Goal: Navigation & Orientation: Find specific page/section

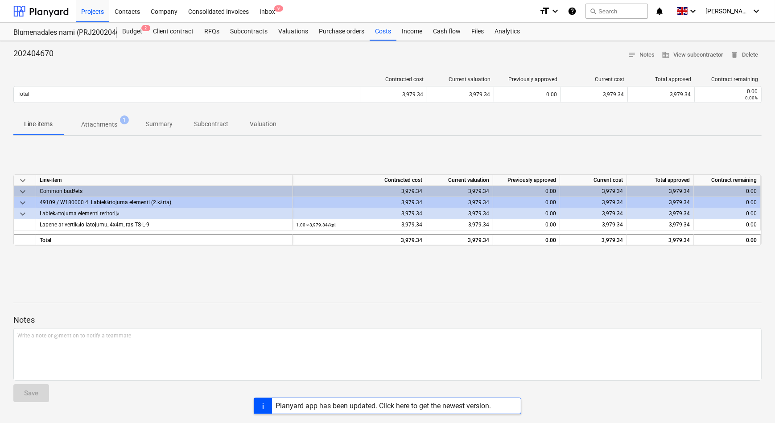
click at [106, 126] on p "Attachments" at bounding box center [99, 124] width 36 height 9
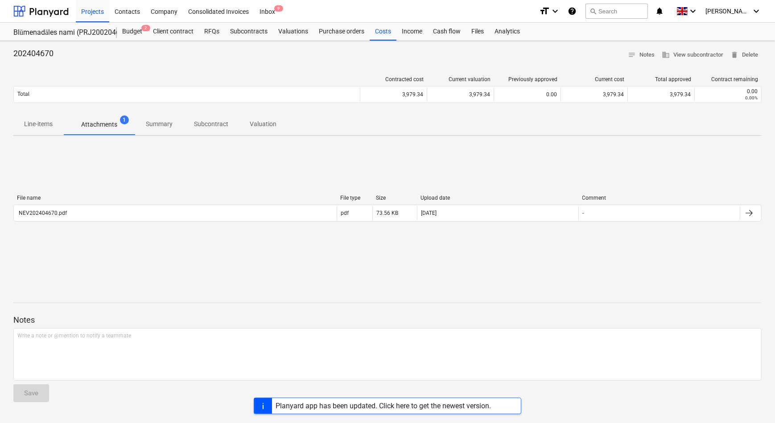
click at [49, 125] on p "Line-items" at bounding box center [38, 123] width 29 height 9
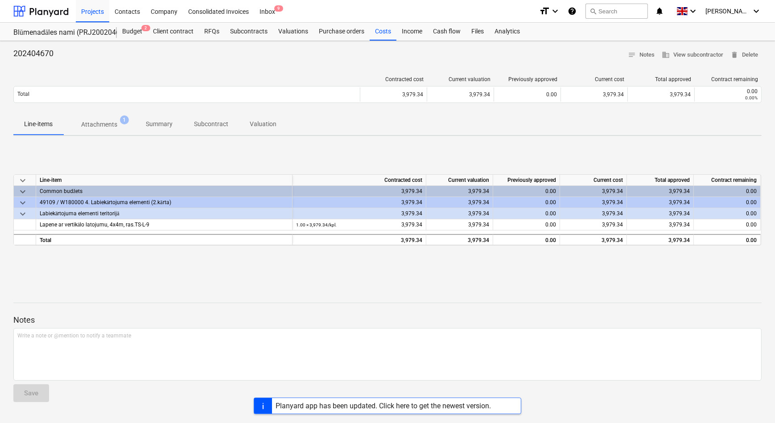
click at [103, 126] on p "Attachments" at bounding box center [99, 124] width 36 height 9
click at [51, 15] on div at bounding box center [40, 11] width 55 height 22
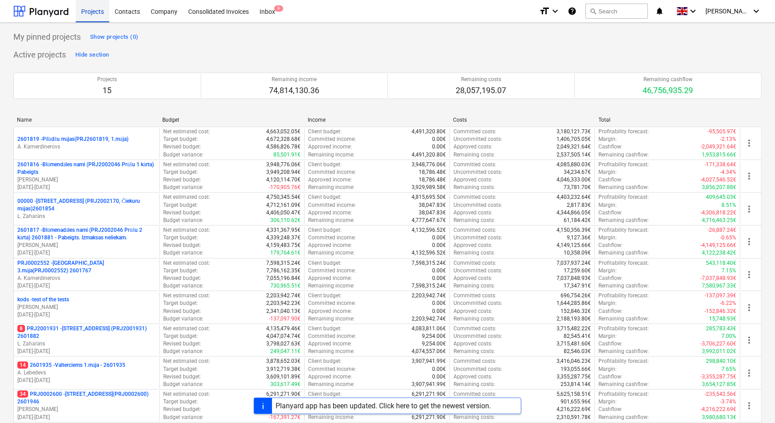
click at [89, 15] on div "Projects" at bounding box center [92, 11] width 33 height 23
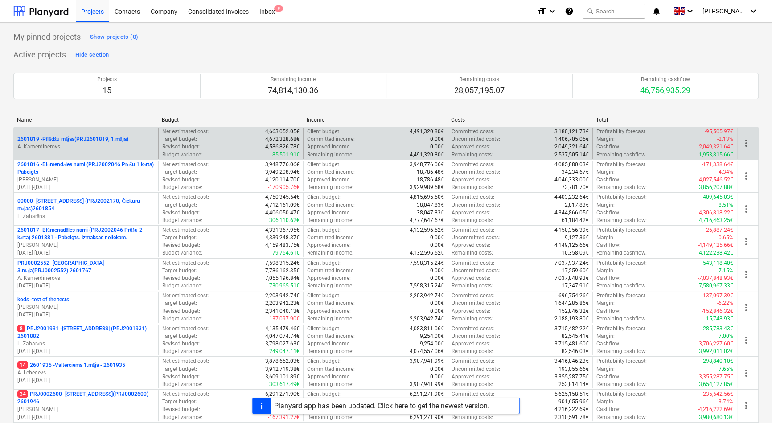
click at [69, 137] on p "2601819 - Pīlādžu mājas(PRJ2601819, 1.māja)" at bounding box center [72, 140] width 111 height 8
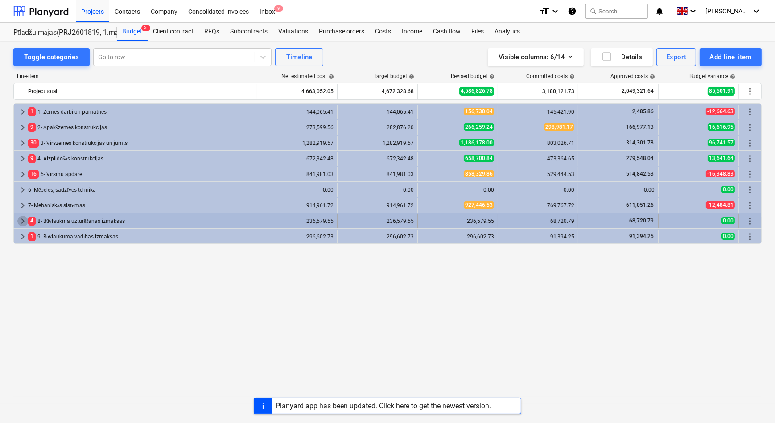
click at [20, 220] on span "keyboard_arrow_right" at bounding box center [22, 221] width 11 height 11
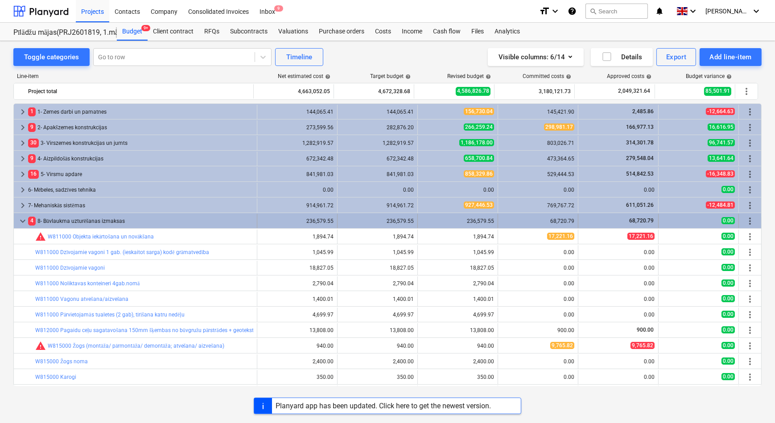
click at [20, 221] on span "keyboard_arrow_down" at bounding box center [22, 221] width 11 height 11
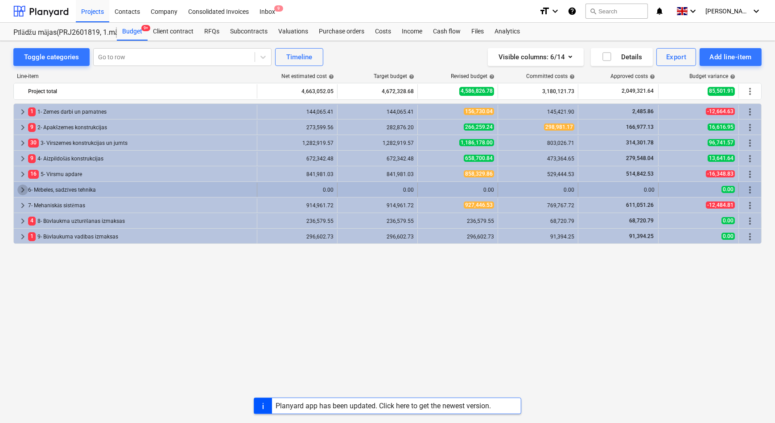
click at [19, 189] on span "keyboard_arrow_right" at bounding box center [22, 190] width 11 height 11
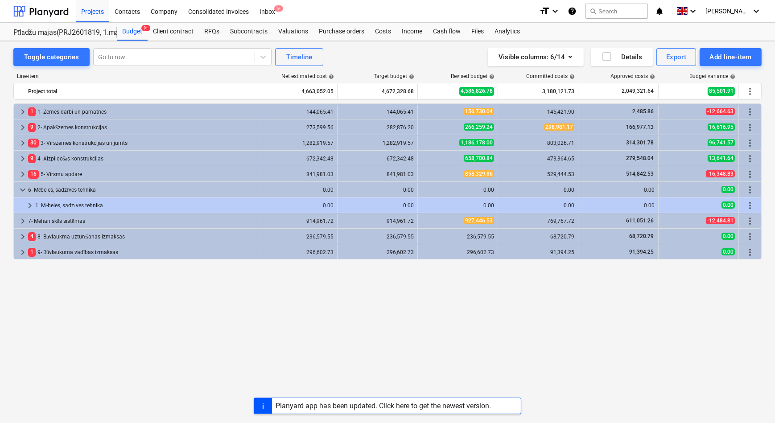
click at [19, 189] on span "keyboard_arrow_down" at bounding box center [22, 190] width 11 height 11
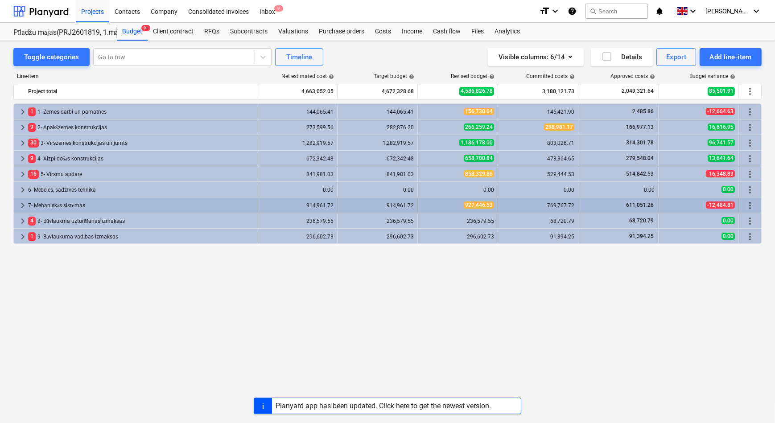
click at [20, 206] on span "keyboard_arrow_right" at bounding box center [22, 205] width 11 height 11
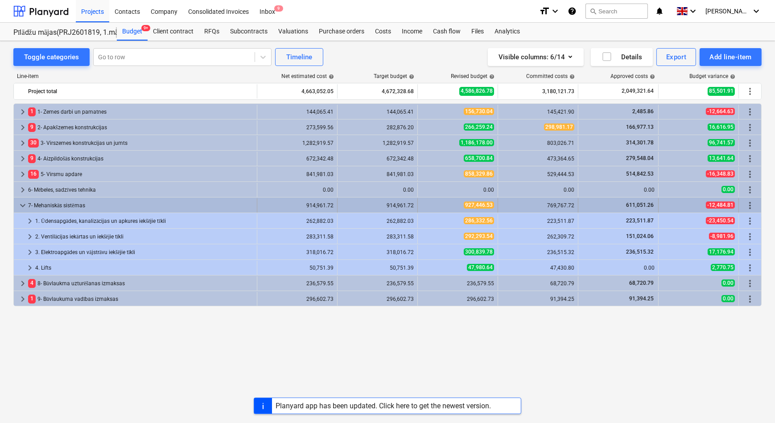
click at [20, 205] on span "keyboard_arrow_down" at bounding box center [22, 205] width 11 height 11
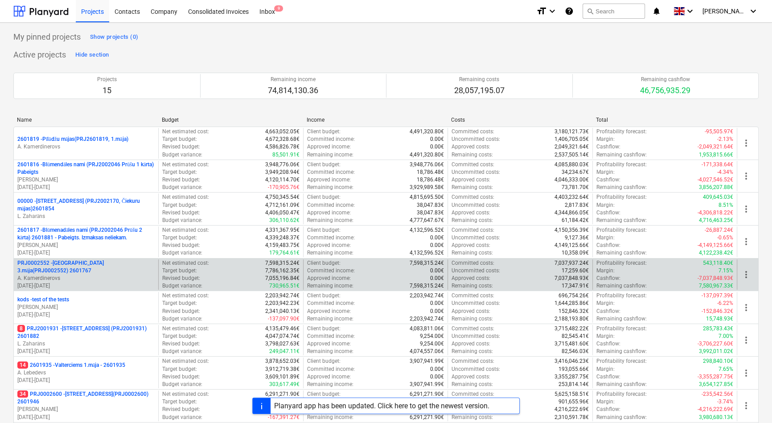
click at [61, 260] on p "PRJ0002552 - [GEOGRAPHIC_DATA] 3.māja(PRJ0002552) 2601767" at bounding box center [85, 266] width 137 height 15
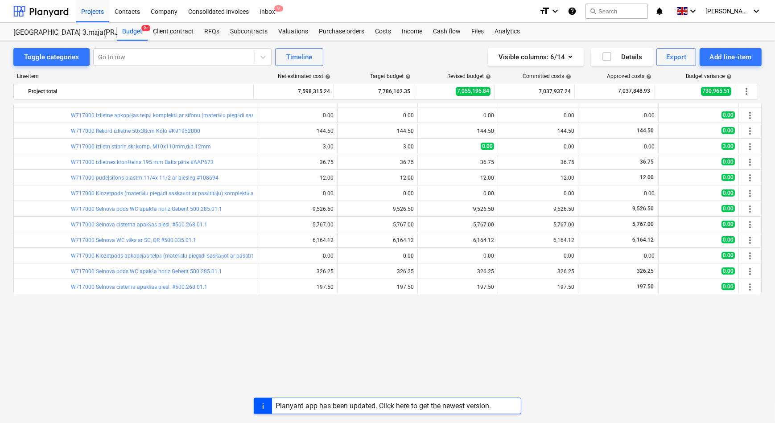
scroll to position [81, 0]
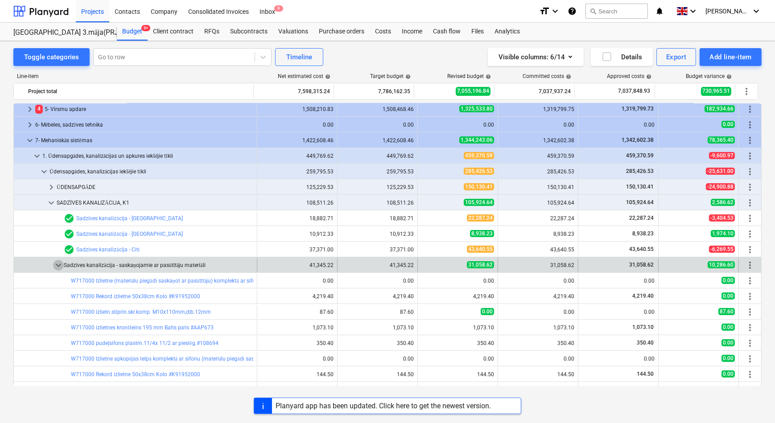
click at [57, 263] on span "keyboard_arrow_down" at bounding box center [58, 265] width 11 height 11
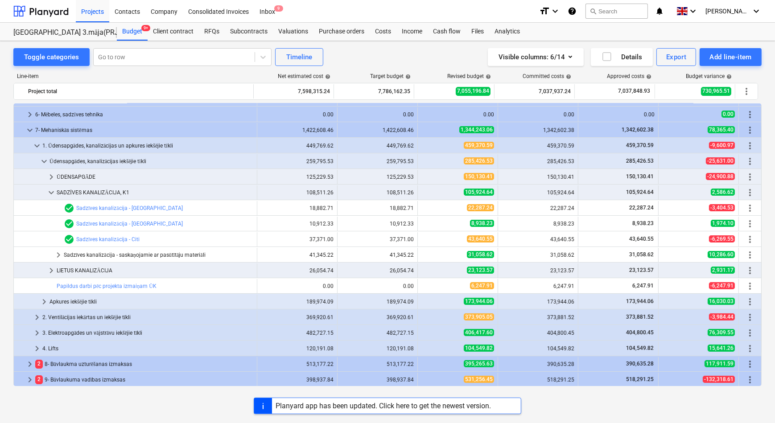
scroll to position [107, 0]
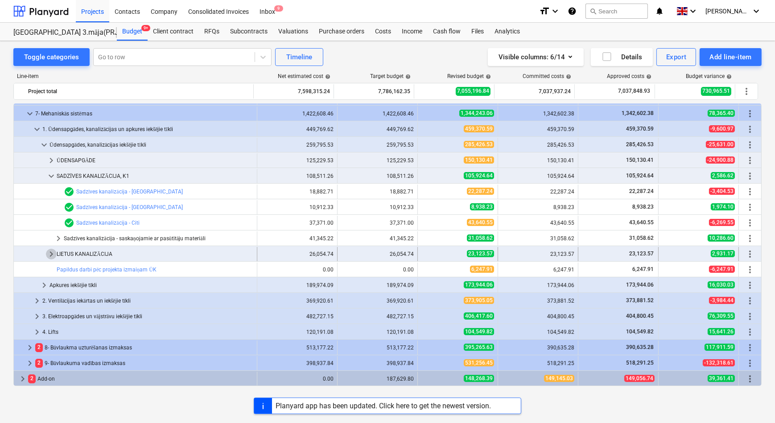
click at [50, 256] on span "keyboard_arrow_right" at bounding box center [51, 254] width 11 height 11
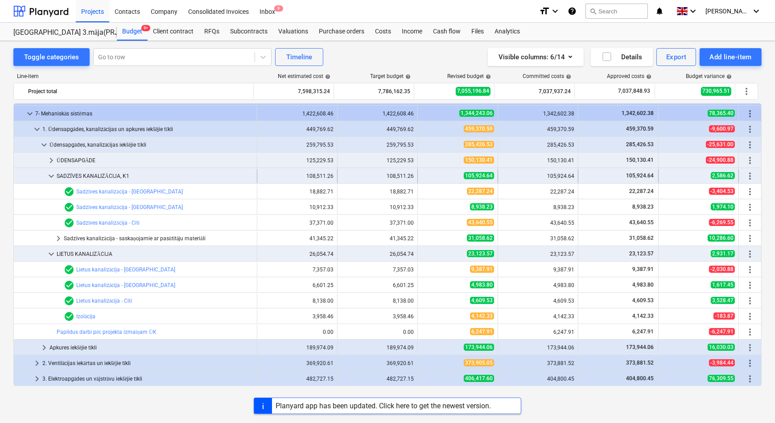
click at [49, 176] on span "keyboard_arrow_down" at bounding box center [51, 176] width 11 height 11
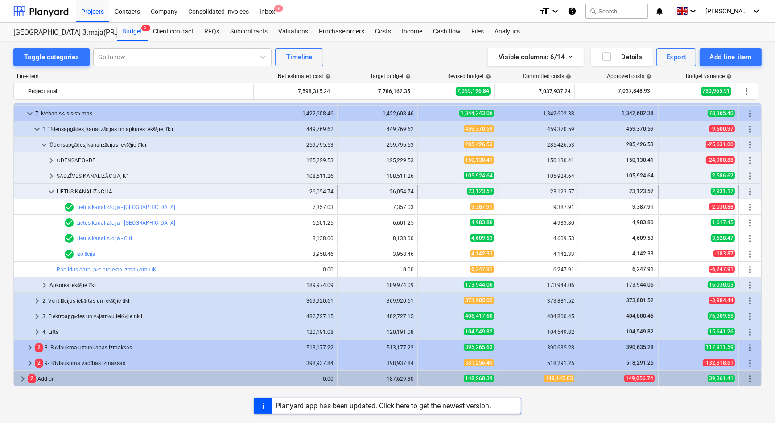
click at [53, 193] on span "keyboard_arrow_down" at bounding box center [51, 191] width 11 height 11
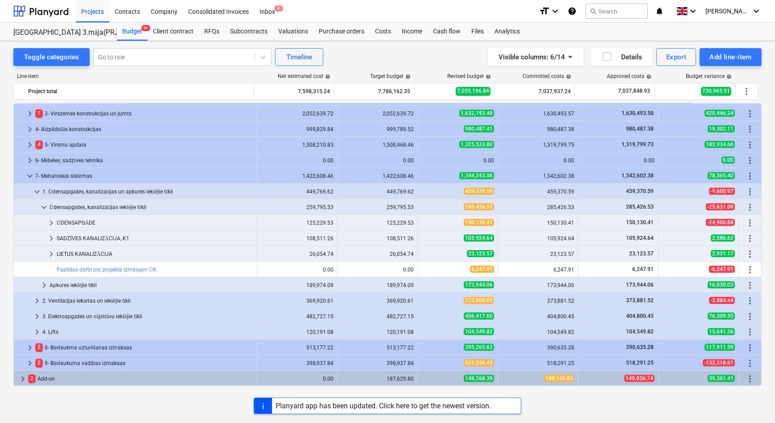
scroll to position [45, 0]
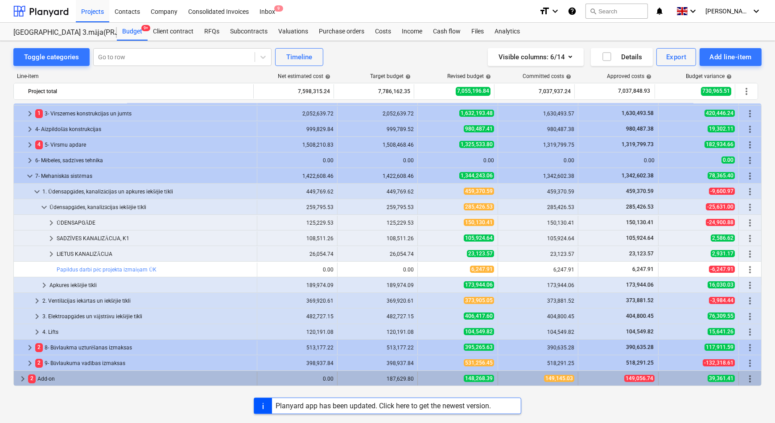
click at [21, 381] on span "keyboard_arrow_right" at bounding box center [22, 379] width 11 height 11
click at [22, 379] on span "keyboard_arrow_down" at bounding box center [22, 379] width 11 height 11
click at [19, 379] on span "keyboard_arrow_right" at bounding box center [22, 379] width 11 height 11
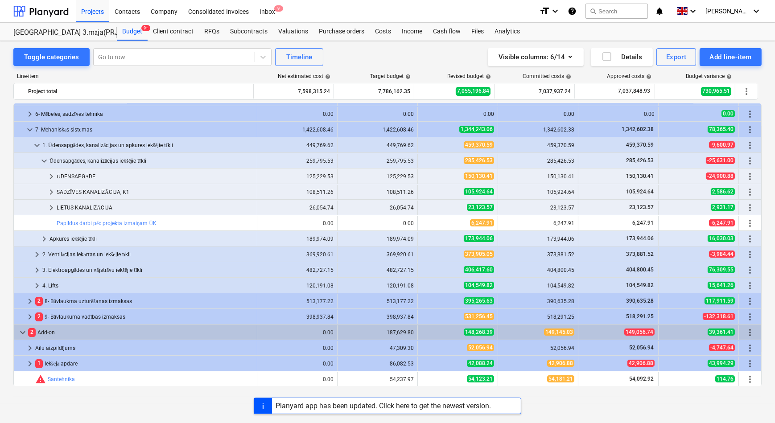
scroll to position [92, 0]
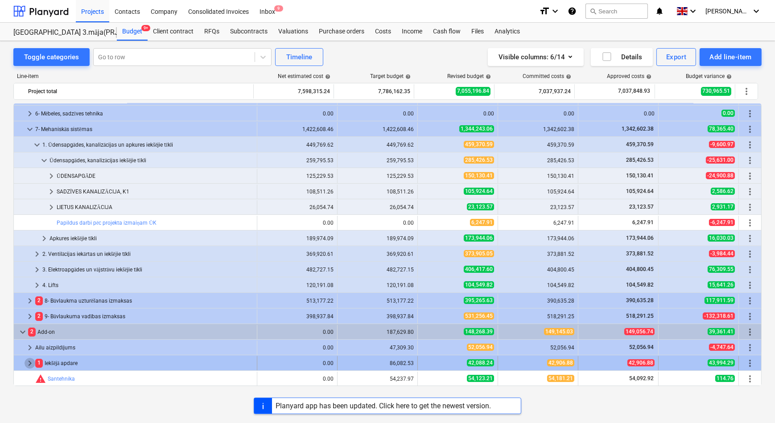
click at [29, 362] on span "keyboard_arrow_right" at bounding box center [30, 363] width 11 height 11
click at [29, 363] on span "keyboard_arrow_down" at bounding box center [30, 363] width 11 height 11
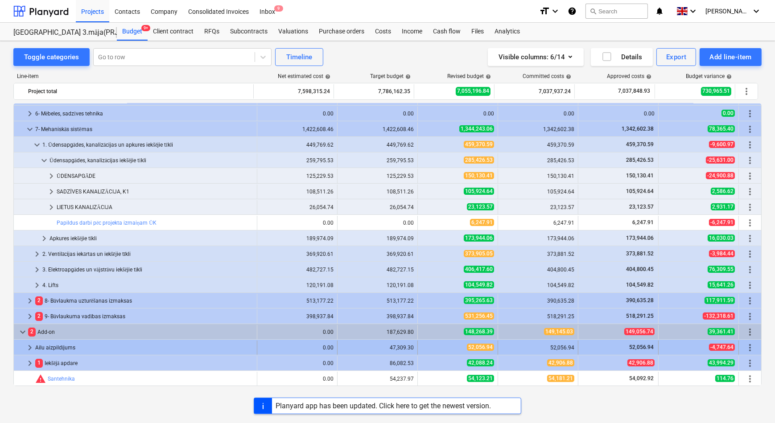
click at [31, 346] on span "keyboard_arrow_right" at bounding box center [30, 347] width 11 height 11
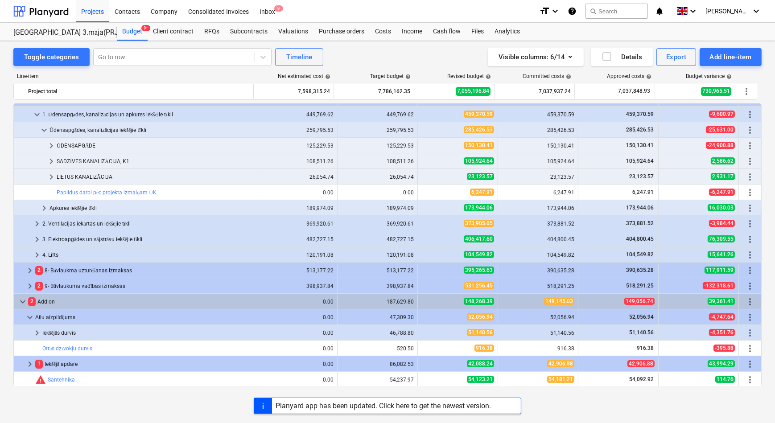
scroll to position [123, 0]
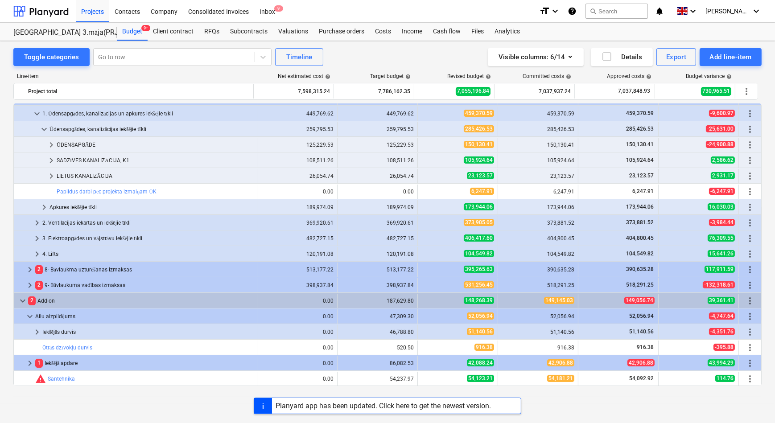
click at [32, 314] on span "keyboard_arrow_down" at bounding box center [30, 316] width 11 height 11
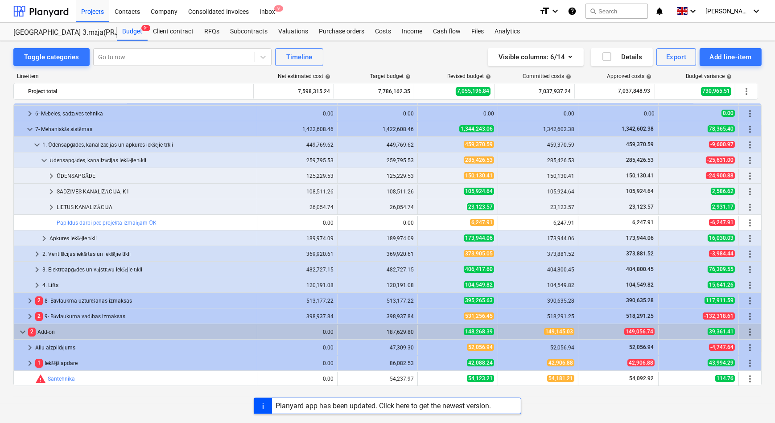
scroll to position [92, 0]
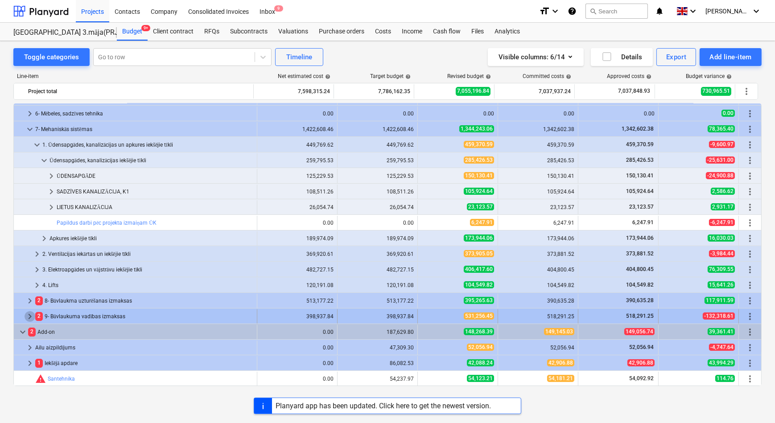
click at [30, 317] on span "keyboard_arrow_right" at bounding box center [30, 316] width 11 height 11
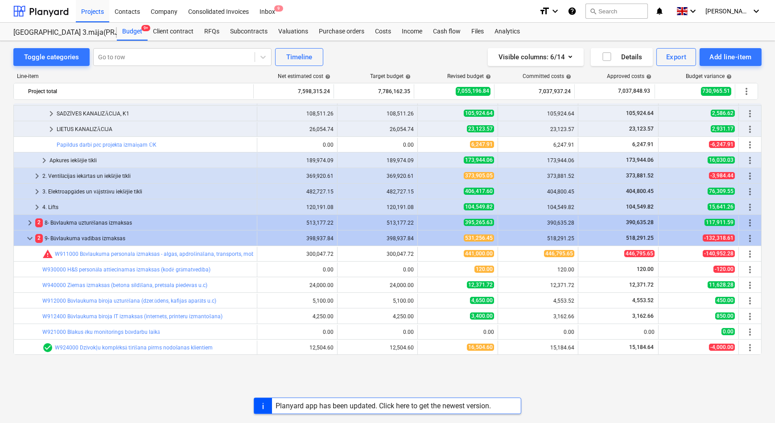
scroll to position [0, 0]
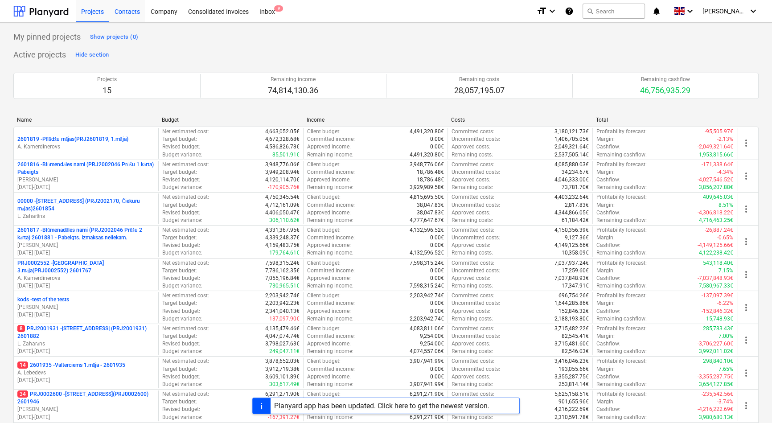
click at [134, 9] on div "Contacts" at bounding box center [127, 11] width 36 height 23
